Goal: Task Accomplishment & Management: Use online tool/utility

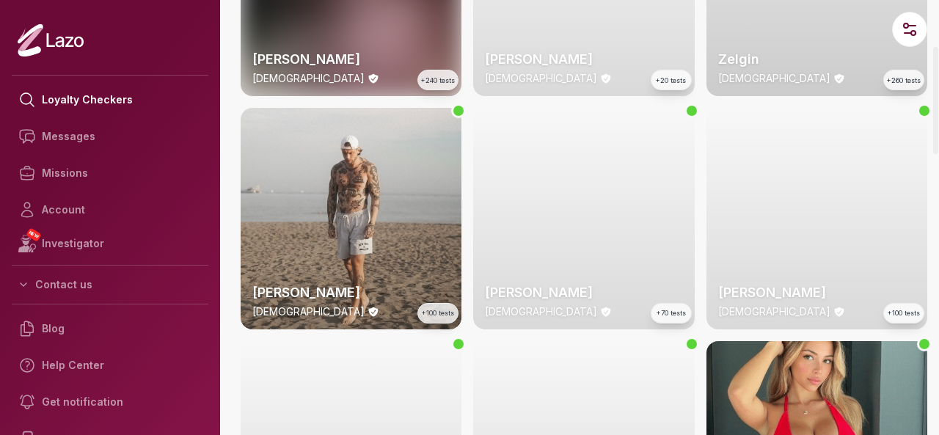
scroll to position [197, 0]
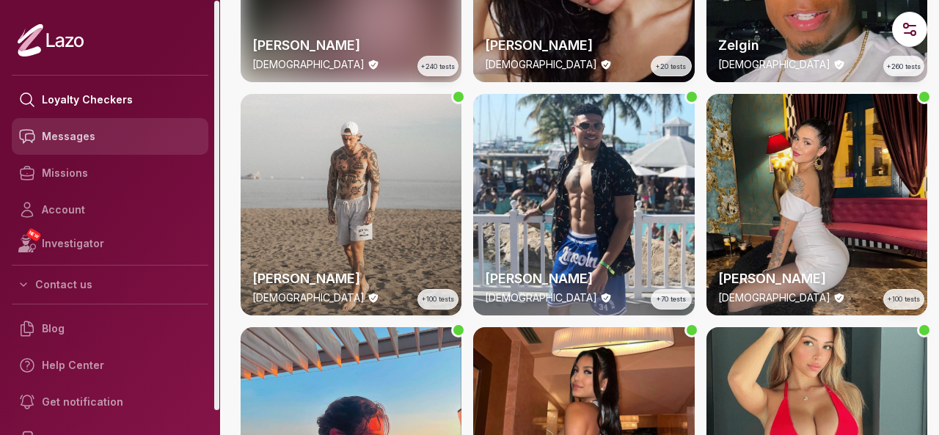
click at [139, 133] on link "Messages" at bounding box center [110, 136] width 197 height 37
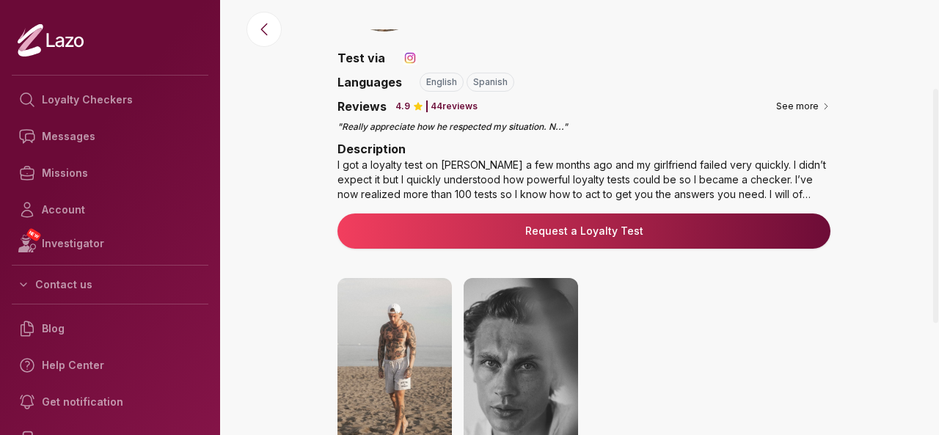
scroll to position [110, 0]
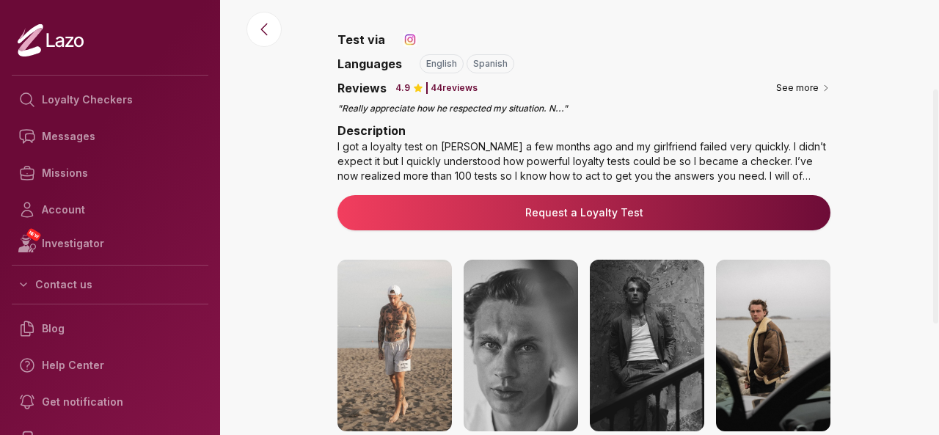
click at [637, 199] on button "Request a Loyalty Test" at bounding box center [583, 212] width 493 height 35
click at [587, 219] on button "Request a Loyalty Test" at bounding box center [583, 212] width 493 height 35
click at [572, 208] on link "Request a Loyalty Test" at bounding box center [583, 212] width 469 height 15
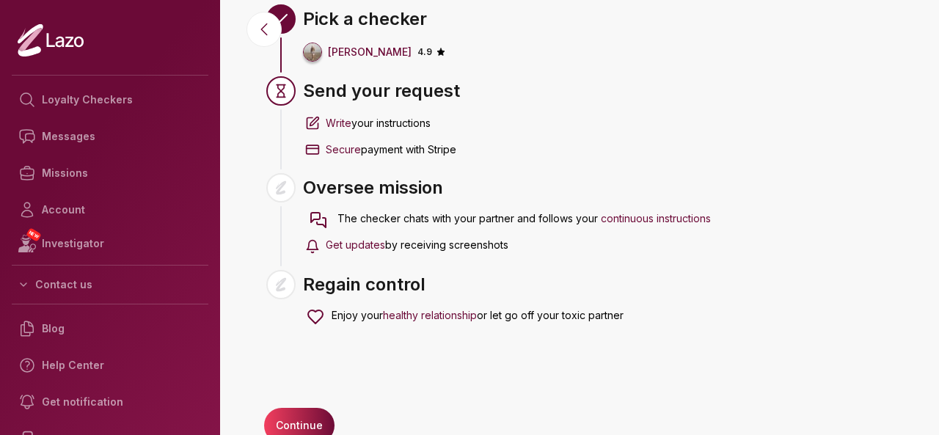
scroll to position [73, 0]
